Goal: Information Seeking & Learning: Understand process/instructions

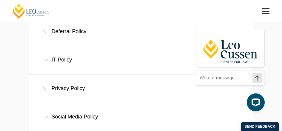
click at [50, 59] on div "IT Policy" at bounding box center [141, 60] width 224 height 28
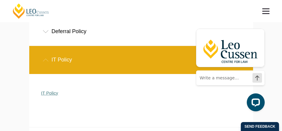
click at [44, 95] on link "IT Policy" at bounding box center [49, 92] width 17 height 5
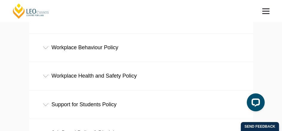
scroll to position [358, 0]
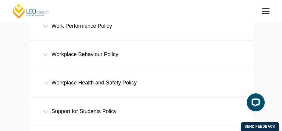
click at [76, 58] on div "Workplace Behaviour Policy" at bounding box center [141, 55] width 224 height 28
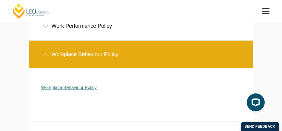
click at [49, 88] on link "Workplace Behaviour Policy" at bounding box center [68, 87] width 55 height 5
